Goal: Information Seeking & Learning: Learn about a topic

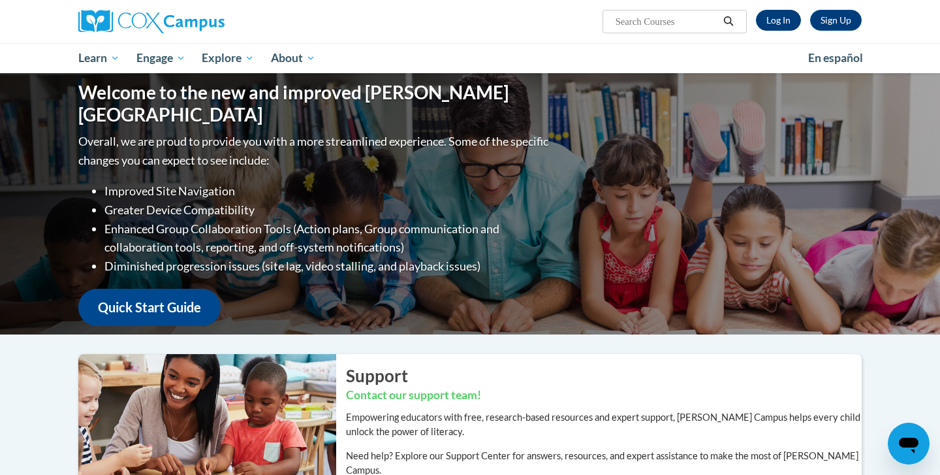
click at [765, 21] on link "Log In" at bounding box center [778, 20] width 45 height 21
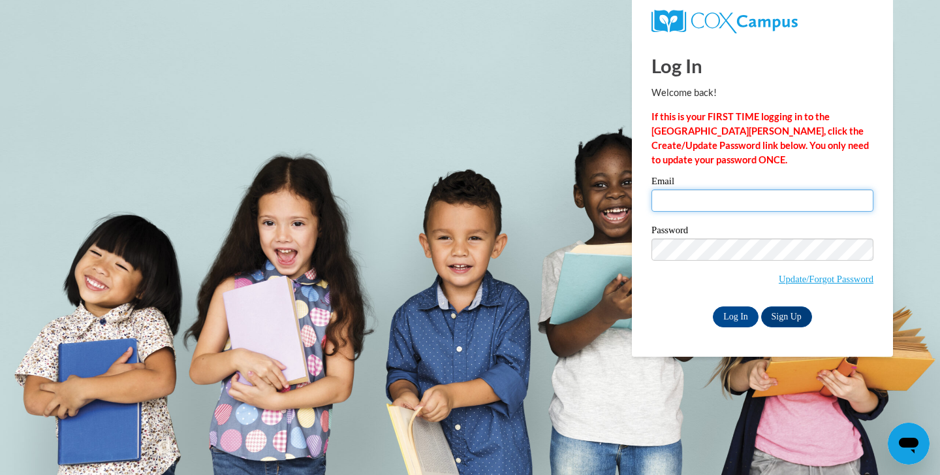
type input "[EMAIL_ADDRESS][PERSON_NAME][DOMAIN_NAME]"
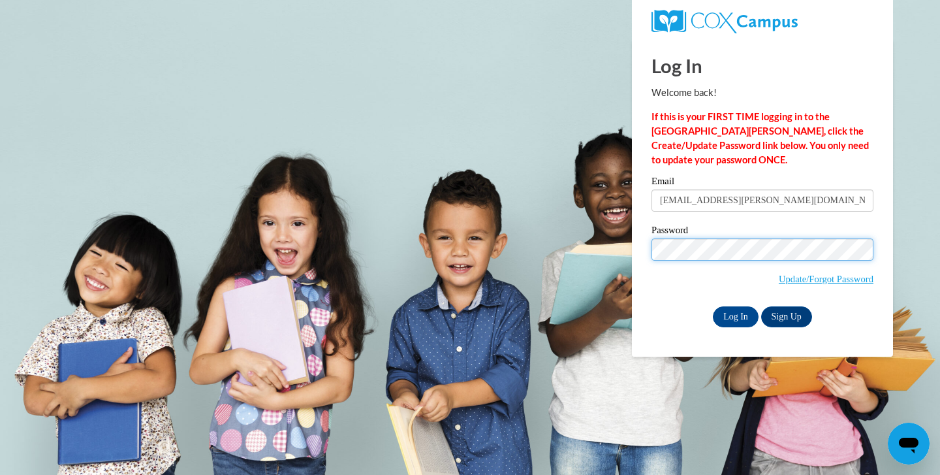
click at [734, 314] on input "Log In" at bounding box center [736, 316] width 46 height 21
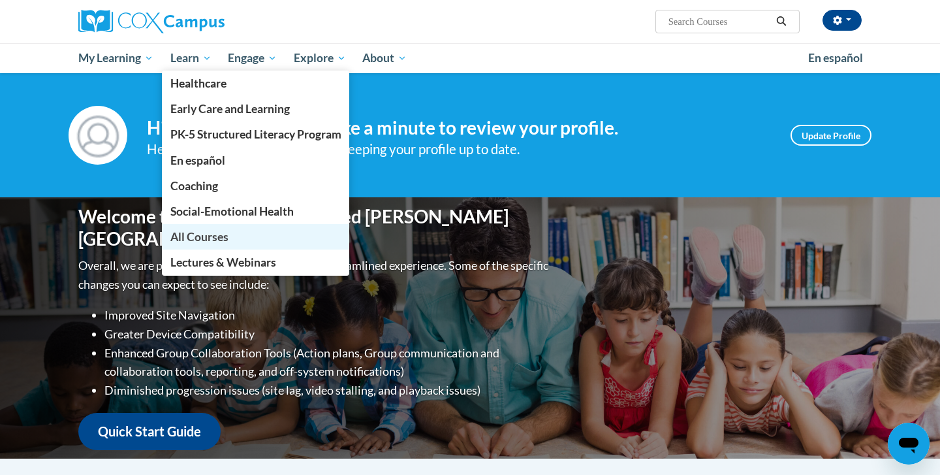
click at [213, 238] on span "All Courses" at bounding box center [199, 237] width 58 height 14
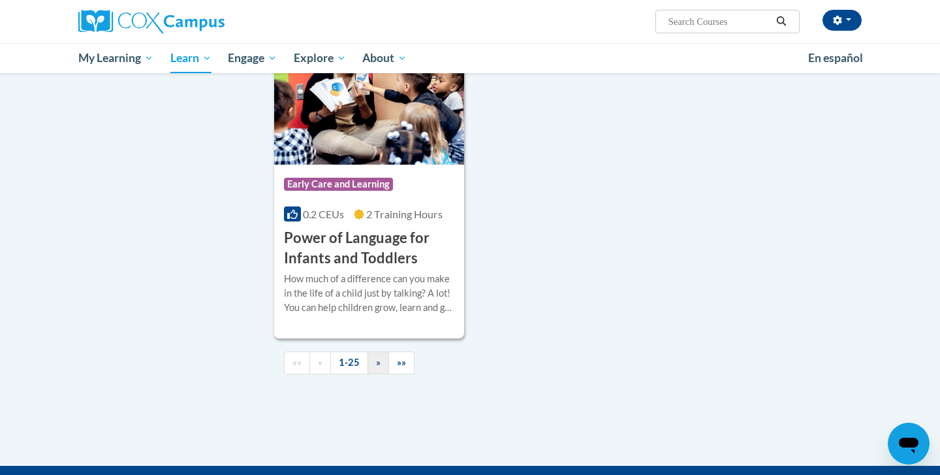
click at [379, 368] on span "»" at bounding box center [378, 361] width 5 height 11
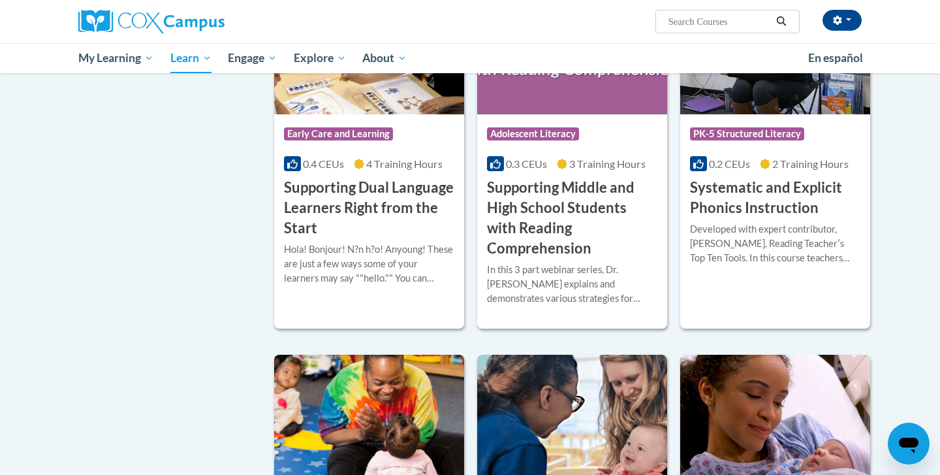
scroll to position [1223, 0]
click at [759, 234] on div "Developed with expert contributor, Dr. Deborah Glaser, Reading Teacherʹs Top Te…" at bounding box center [775, 244] width 170 height 43
